Goal: Task Accomplishment & Management: Manage account settings

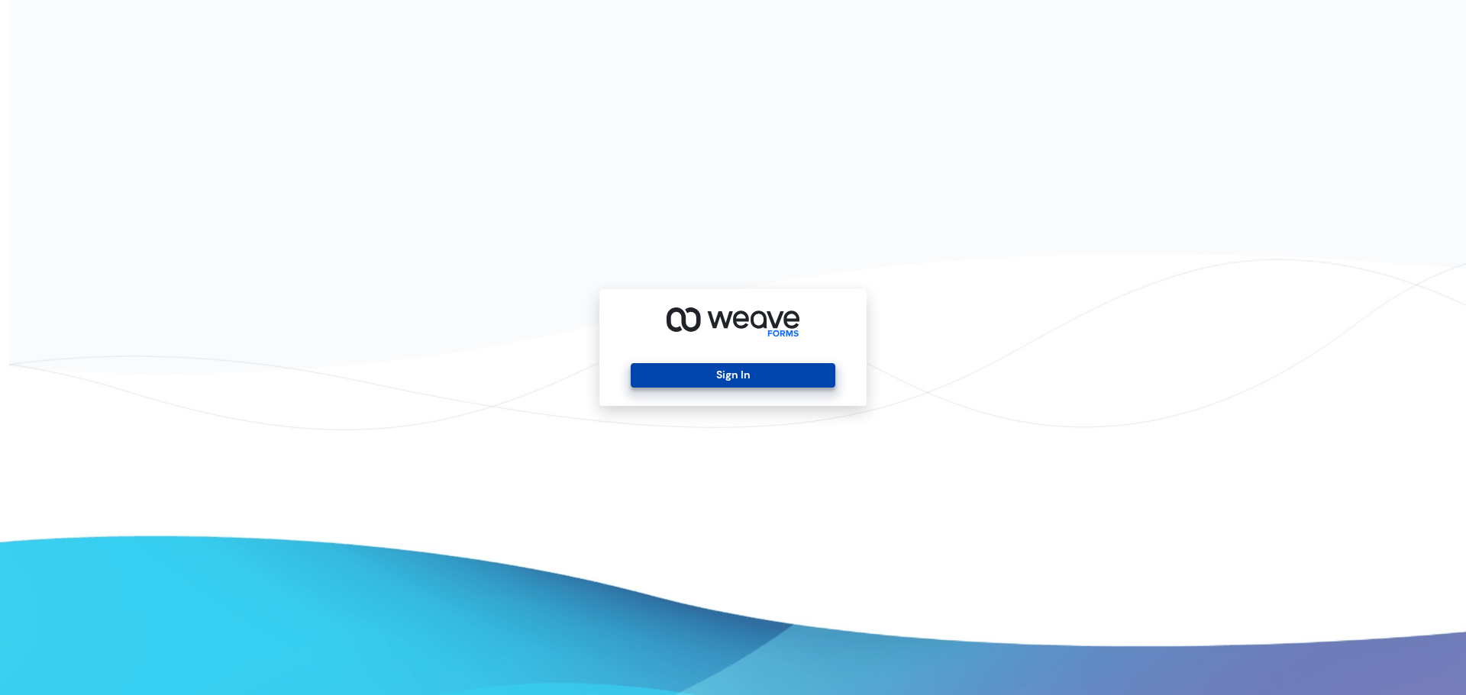
click at [695, 373] on button "Sign In" at bounding box center [733, 375] width 204 height 24
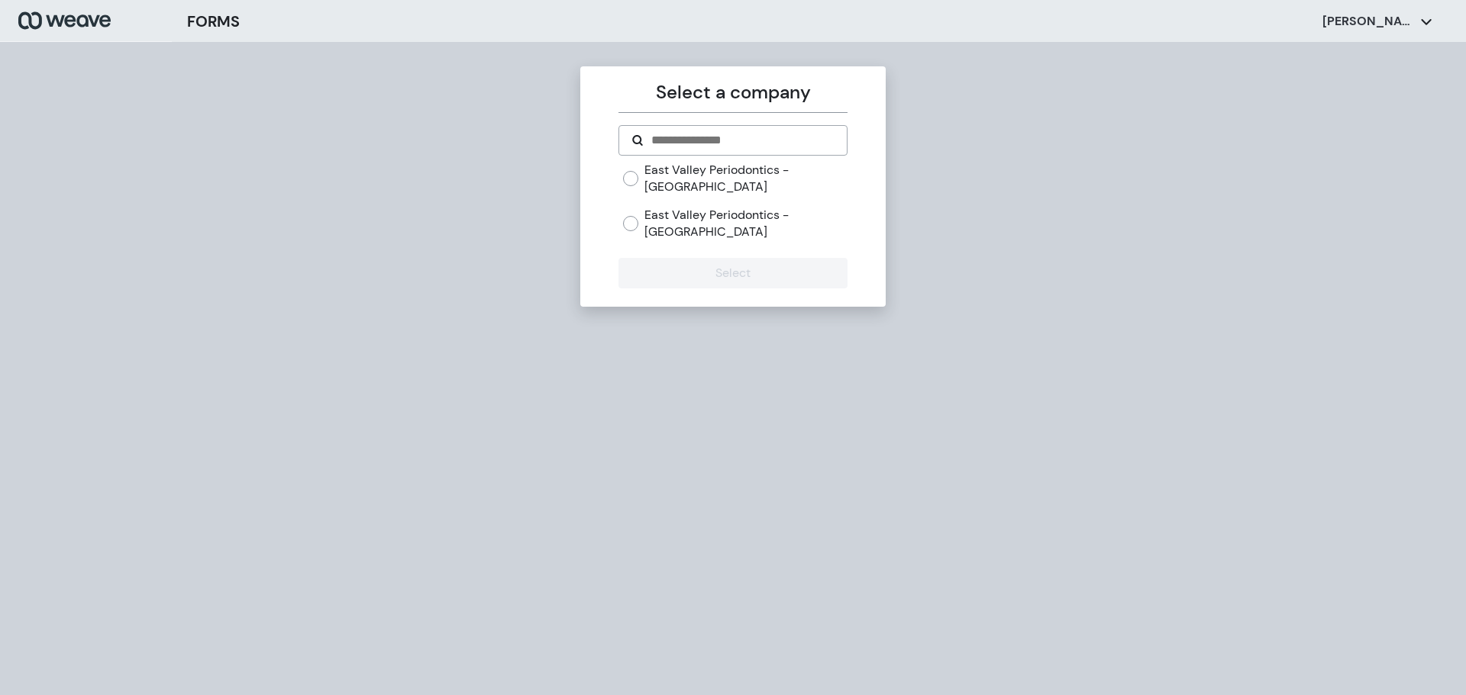
click at [749, 211] on label "East Valley Periodontics - [GEOGRAPHIC_DATA]" at bounding box center [745, 223] width 202 height 33
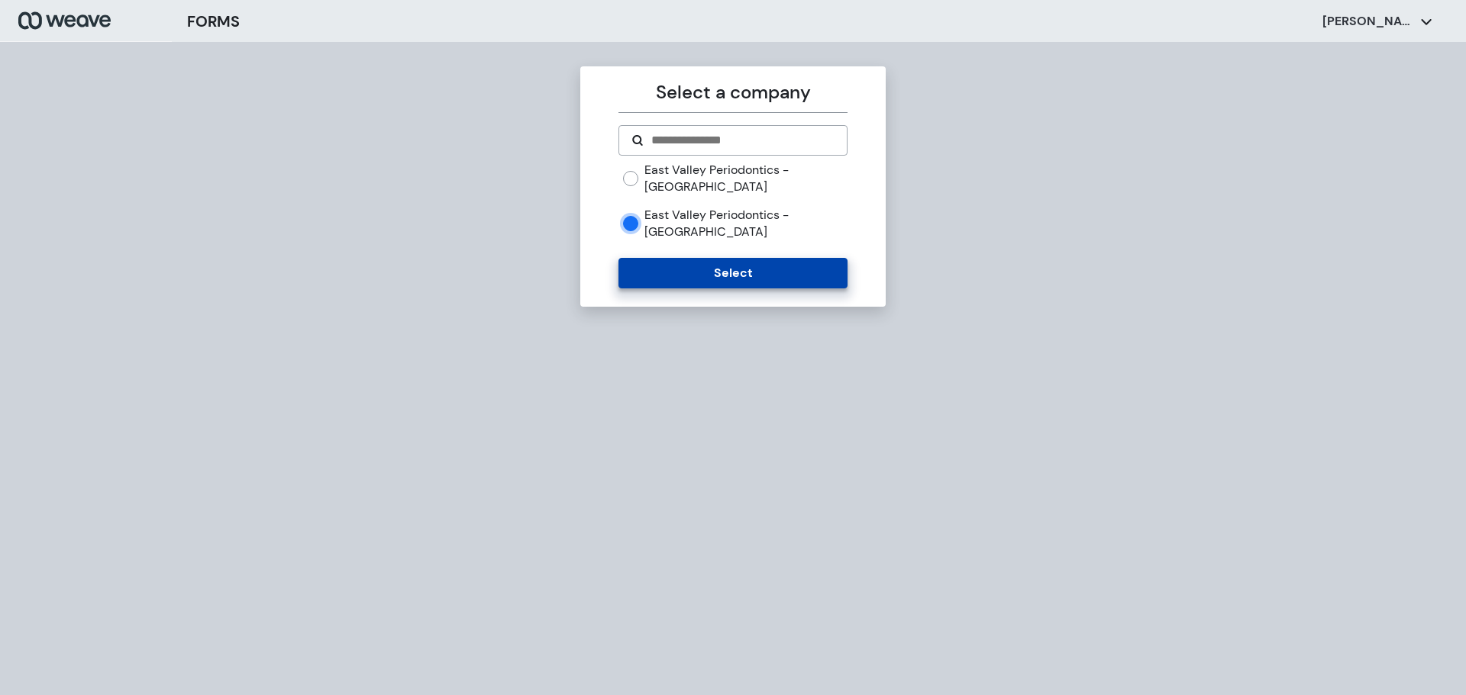
click at [717, 260] on button "Select" at bounding box center [732, 273] width 228 height 31
